Goal: Task Accomplishment & Management: Manage account settings

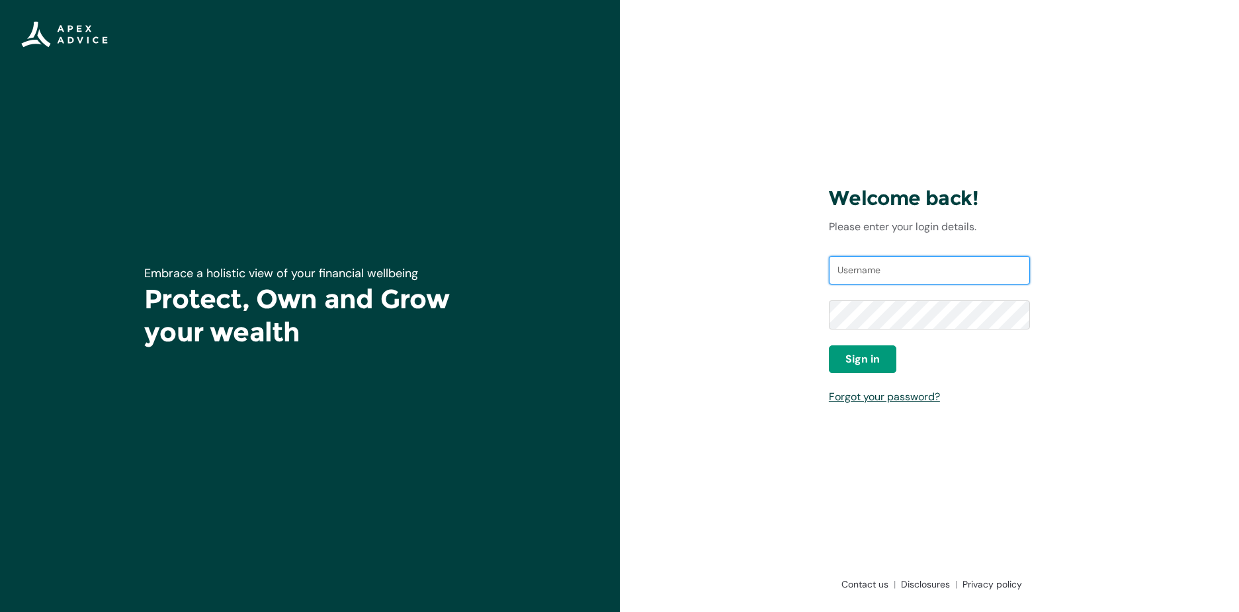
type input "[EMAIL_ADDRESS][DOMAIN_NAME]"
click at [877, 350] on button "Sign in" at bounding box center [862, 359] width 67 height 28
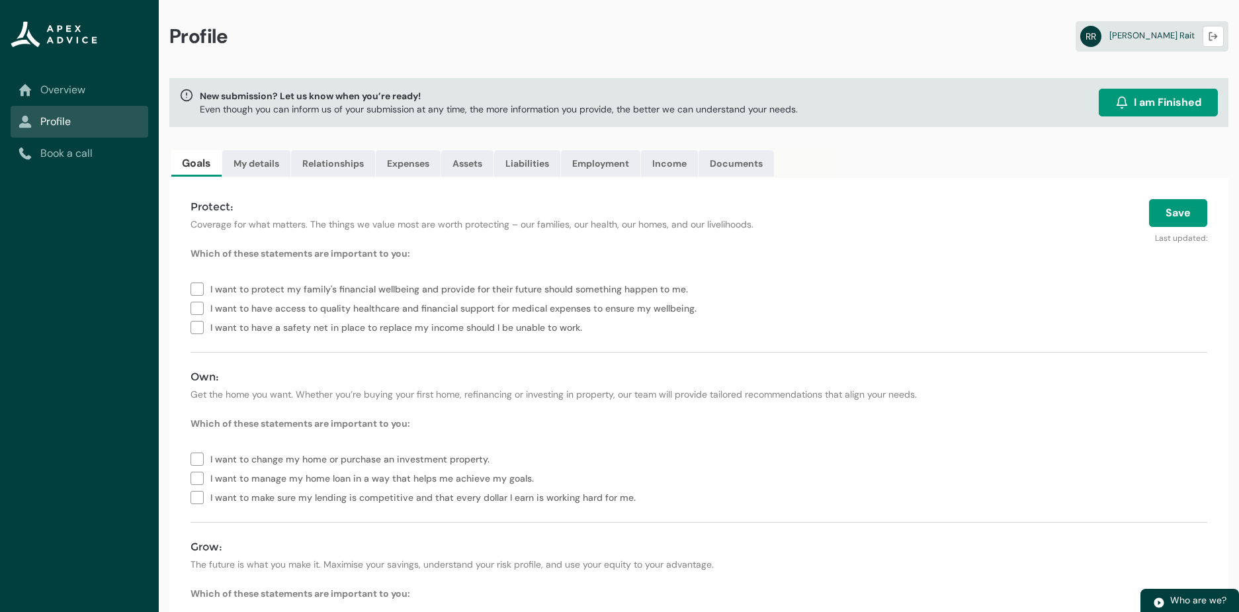
click at [195, 328] on label "I want to have a safety net in place to replace my income should I be unable to…" at bounding box center [389, 326] width 397 height 19
type lightning-checkbox-group "I want to have a safety net in place to replace my income should I be unable to…"
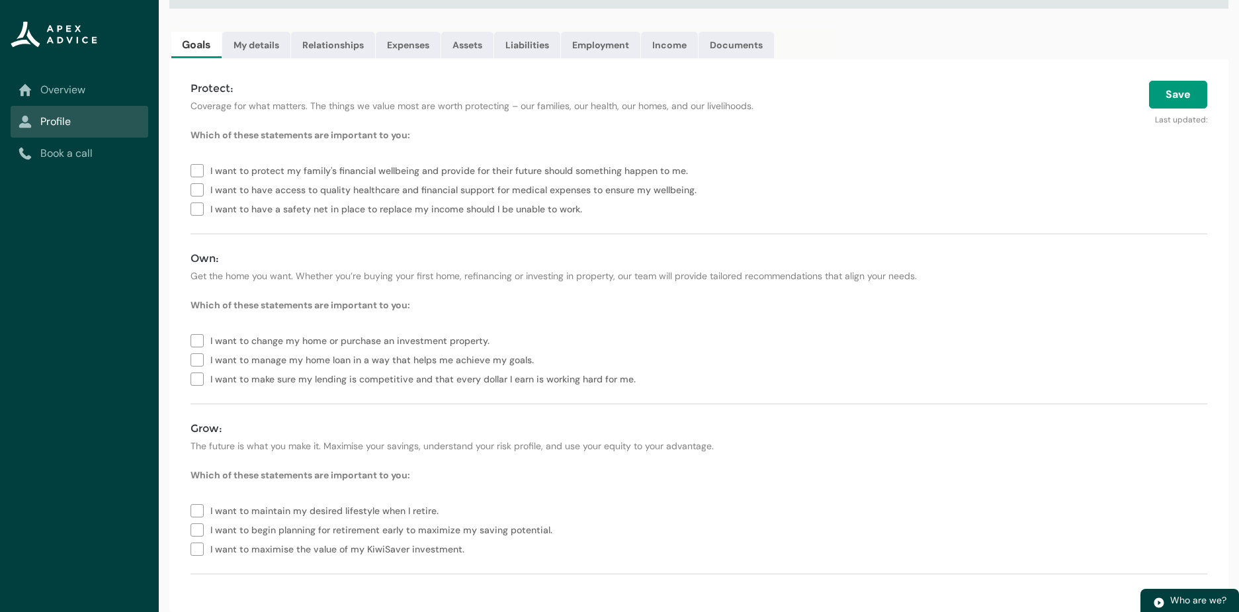
scroll to position [118, 0]
drag, startPoint x: 190, startPoint y: 341, endPoint x: 191, endPoint y: 349, distance: 8.1
click at [190, 341] on div "Protect: Coverage for what matters. The things we value most are worth protecti…" at bounding box center [698, 336] width 1059 height 553
drag, startPoint x: 197, startPoint y: 345, endPoint x: 197, endPoint y: 353, distance: 7.3
click at [197, 347] on label "I want to change my home or purchase an investment property." at bounding box center [343, 339] width 304 height 19
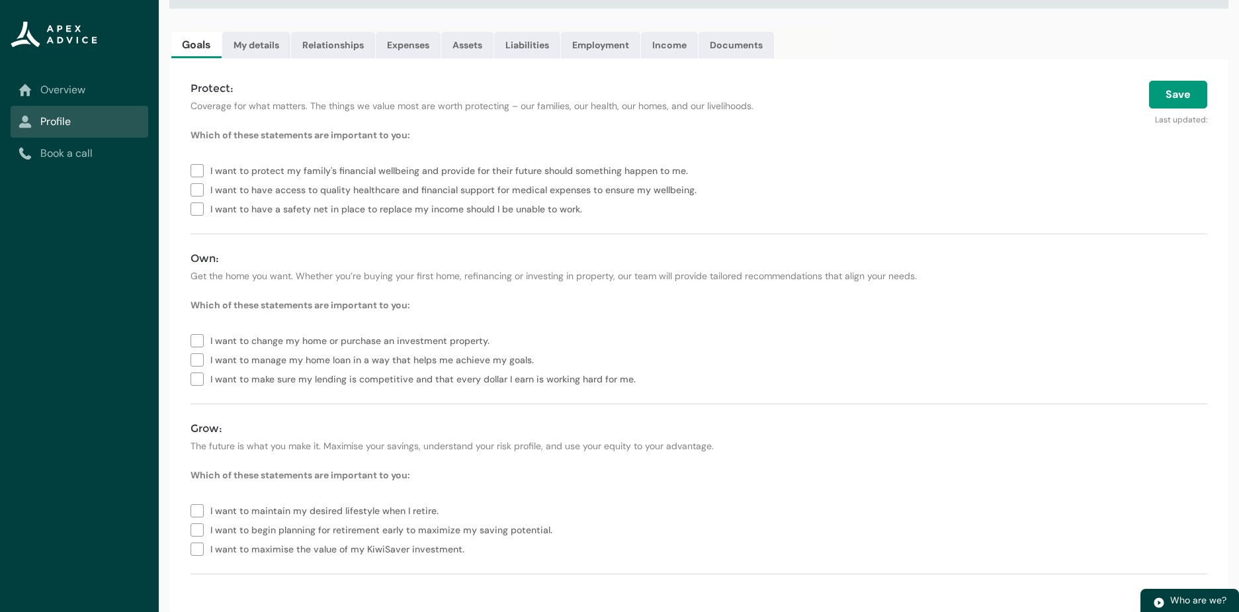
click at [196, 359] on label "I want to manage my home loan in a way that helps me achieve my goals." at bounding box center [365, 358] width 349 height 19
click at [202, 383] on label "I want to make sure my lending is competitive and that every dollar I earn is w…" at bounding box center [416, 378] width 451 height 19
type lightning-checkbox-group "I want to change my home or purchase an investment property.,I want to manage m…"
click at [200, 526] on label "I want to begin planning for retirement early to maximize my saving potential." at bounding box center [374, 528] width 367 height 19
type lightning-checkbox-group "I want to begin planning for retirement early to maximize my saving potential."
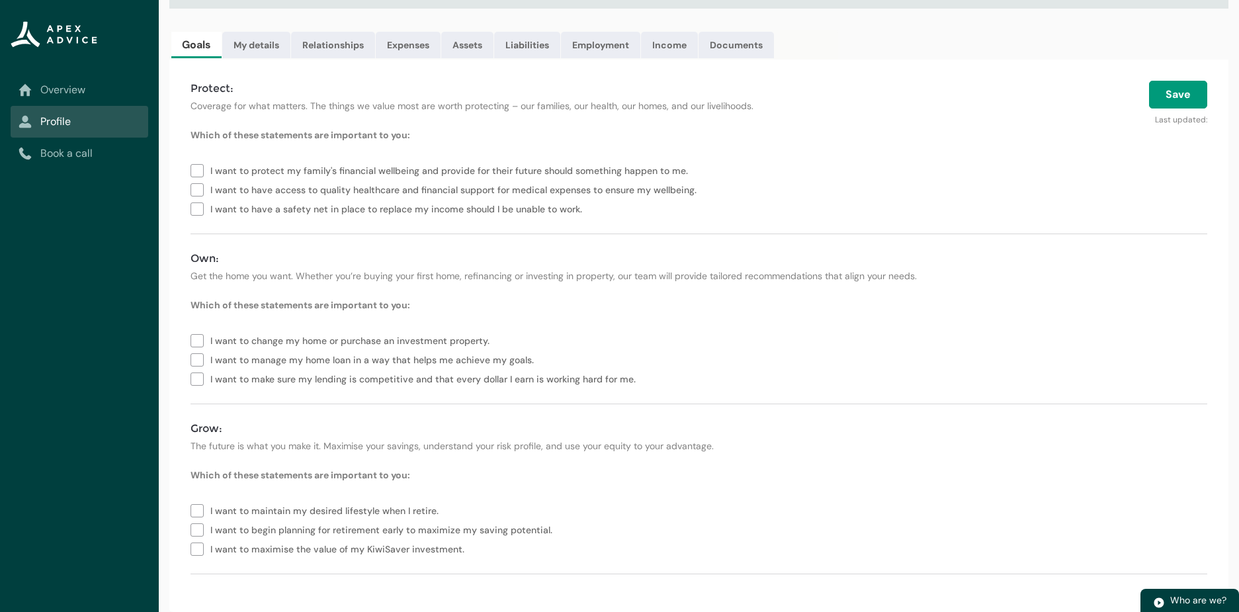
drag, startPoint x: 1176, startPoint y: 95, endPoint x: 1159, endPoint y: 97, distance: 16.7
click at [1159, 97] on button "Save" at bounding box center [1178, 95] width 58 height 28
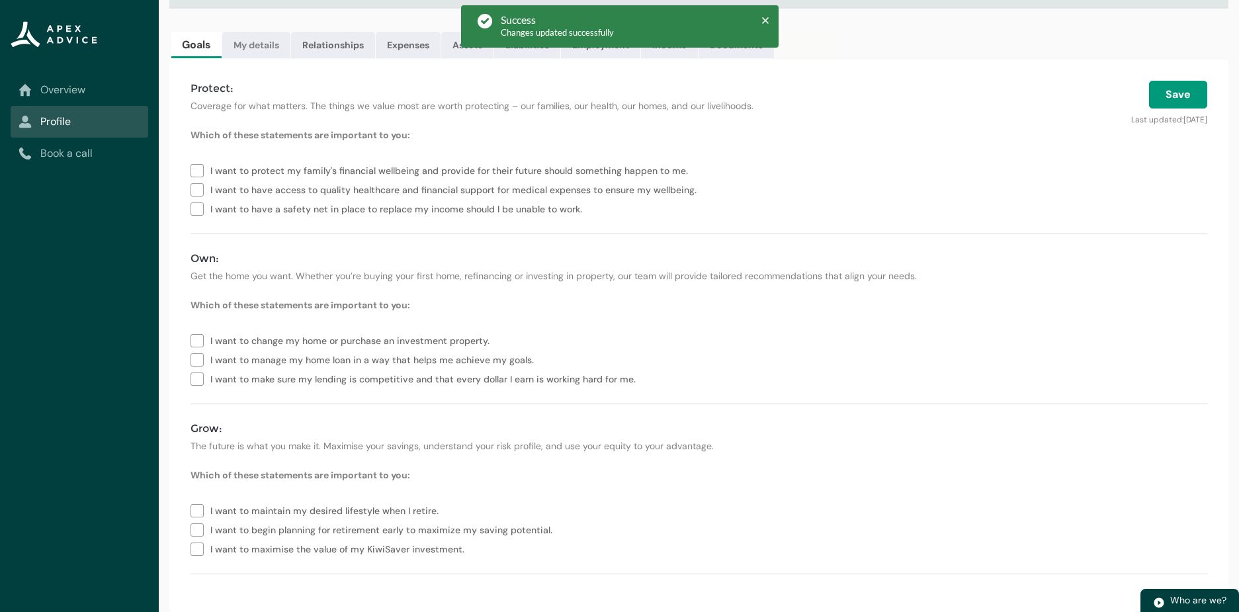
click at [257, 45] on link "My details" at bounding box center [256, 45] width 68 height 26
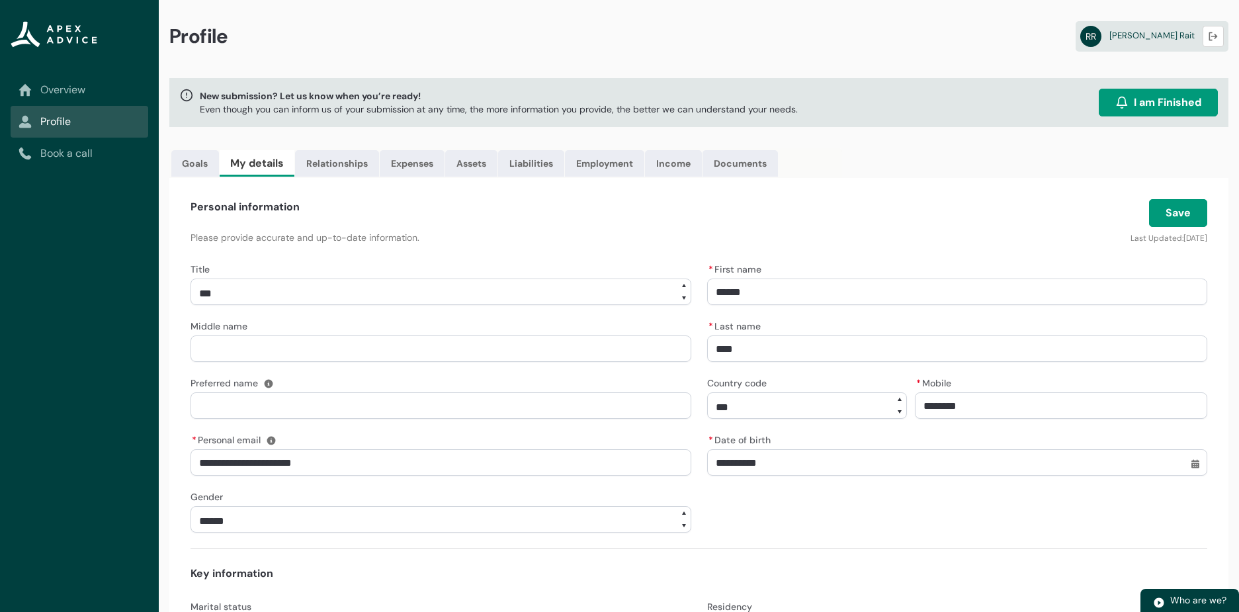
scroll to position [0, 0]
drag, startPoint x: 1159, startPoint y: 210, endPoint x: 1149, endPoint y: 210, distance: 9.3
click at [1149, 210] on button "Save" at bounding box center [1178, 213] width 58 height 28
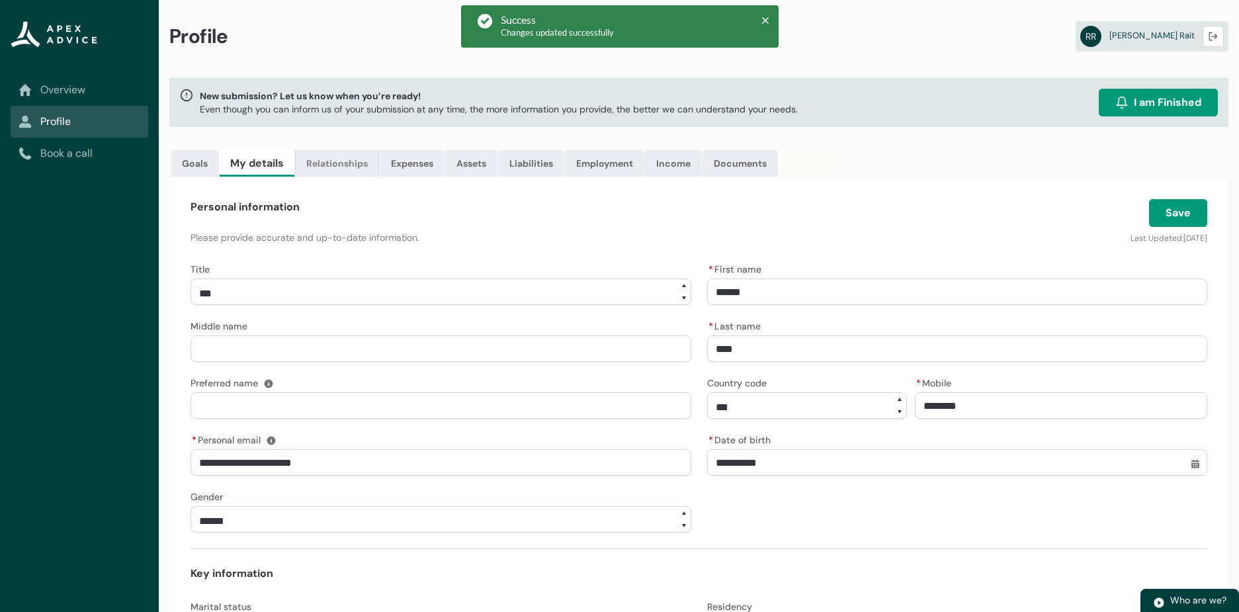
click at [335, 165] on link "Relationships" at bounding box center [337, 163] width 84 height 26
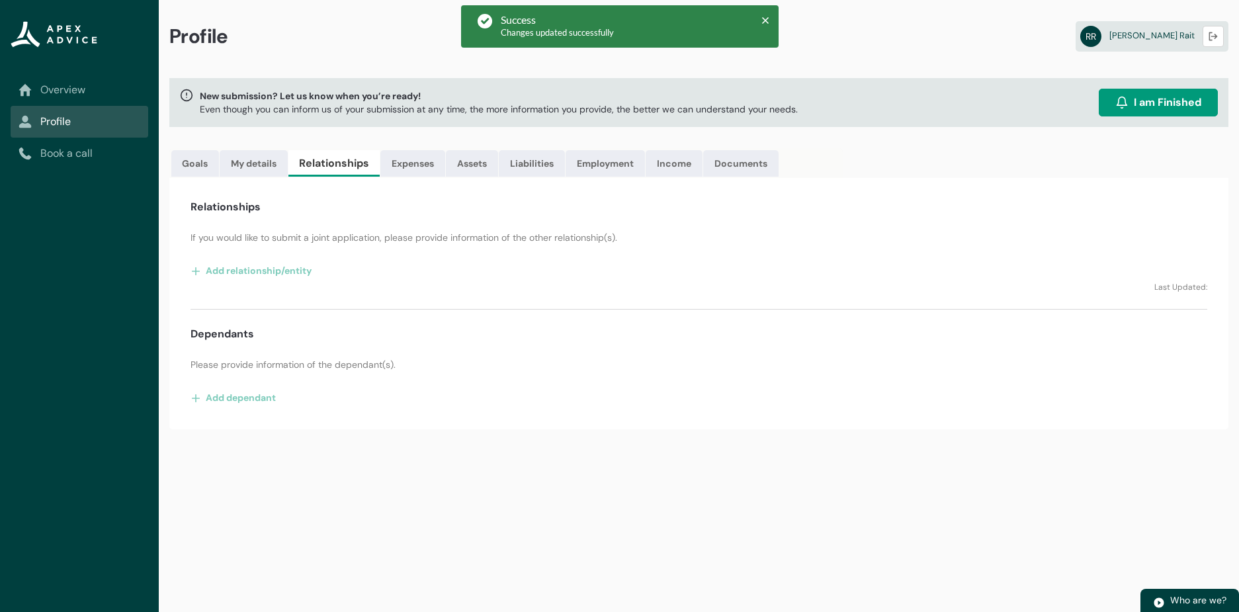
click at [431, 142] on div "Profile RR [PERSON_NAME] Logout New submission? Let us know when you’re ready! …" at bounding box center [699, 306] width 1081 height 612
click at [416, 163] on link "Expenses" at bounding box center [412, 163] width 65 height 26
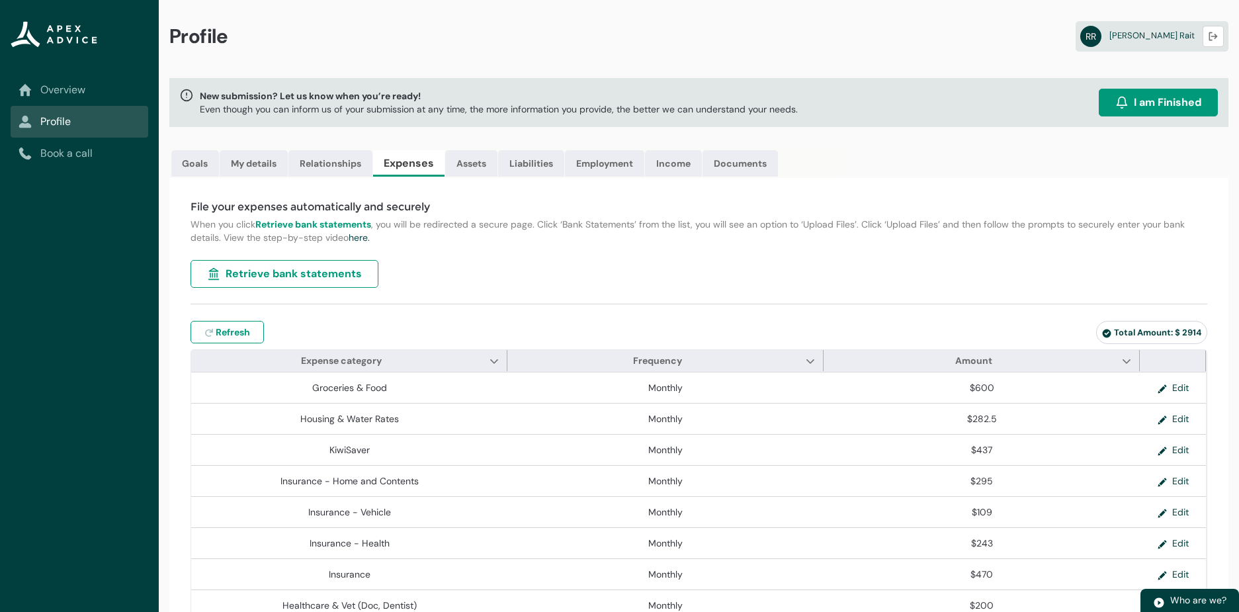
click at [298, 275] on span "Retrieve bank statements" at bounding box center [294, 274] width 136 height 16
